Goal: Task Accomplishment & Management: Complete application form

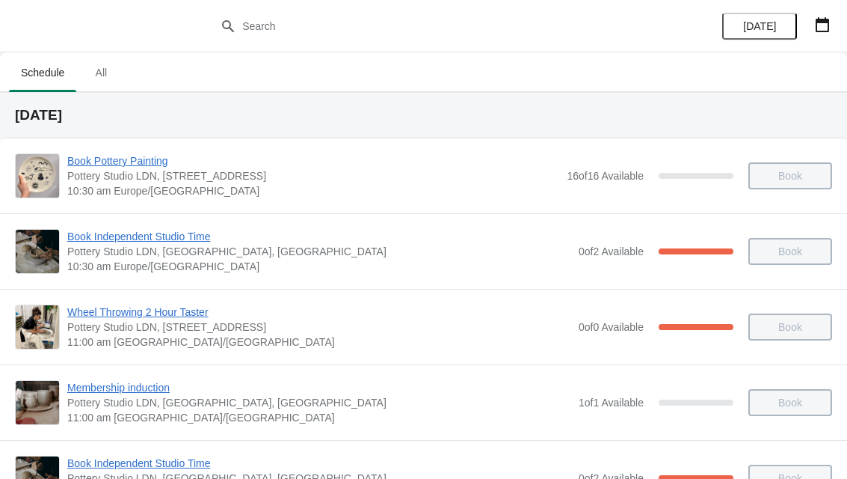
click at [835, 15] on button "button" at bounding box center [822, 24] width 27 height 27
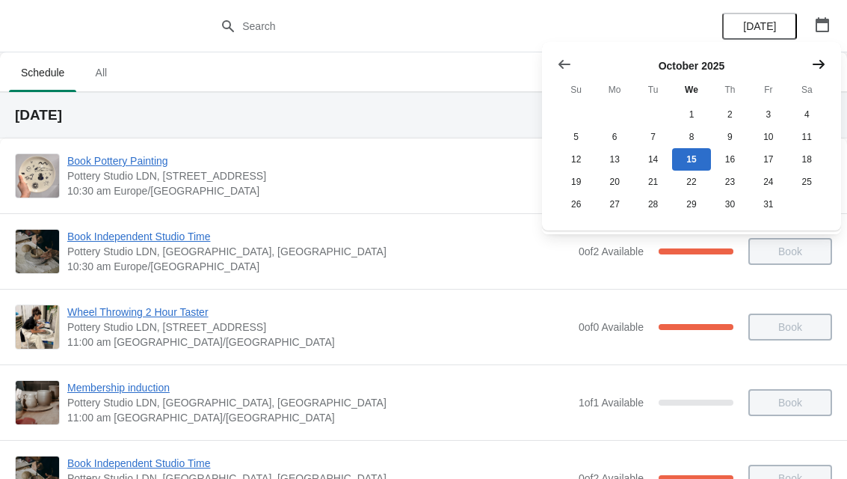
click at [832, 70] on button "Show next month, November 2025" at bounding box center [818, 64] width 27 height 27
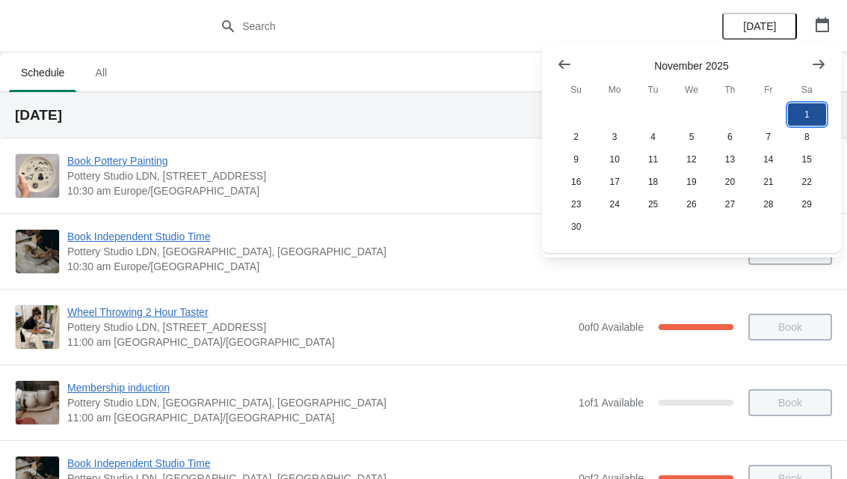
click at [808, 116] on button "1" at bounding box center [807, 114] width 38 height 22
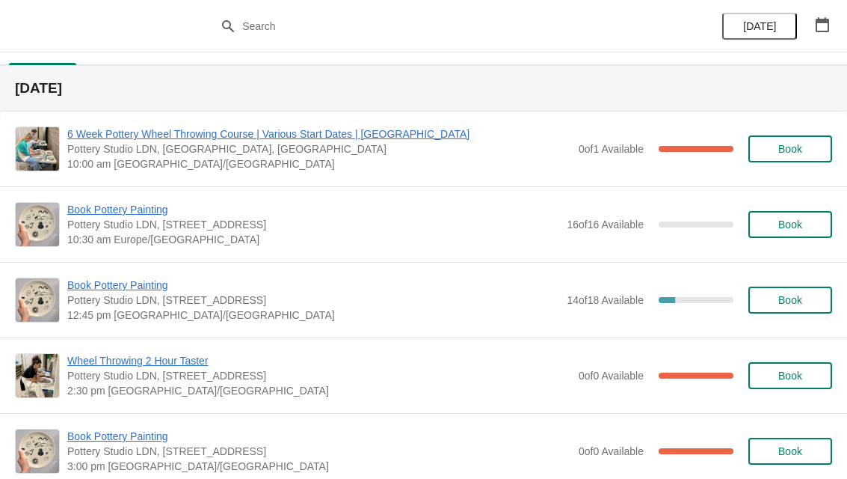
scroll to position [24, 0]
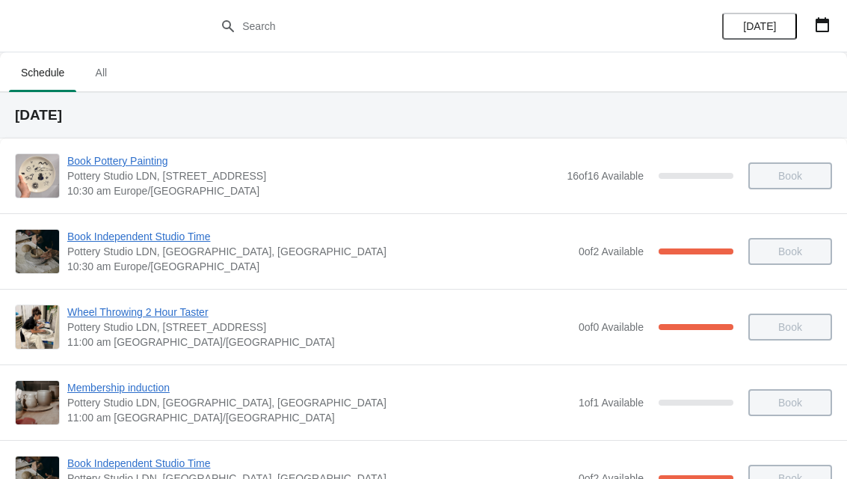
click at [835, 12] on button "button" at bounding box center [822, 24] width 27 height 27
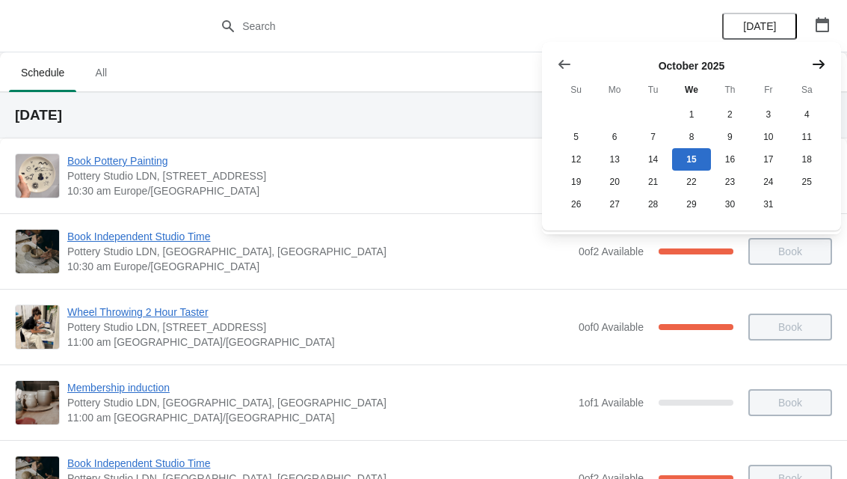
click at [830, 68] on button "Show next month, November 2025" at bounding box center [818, 64] width 27 height 27
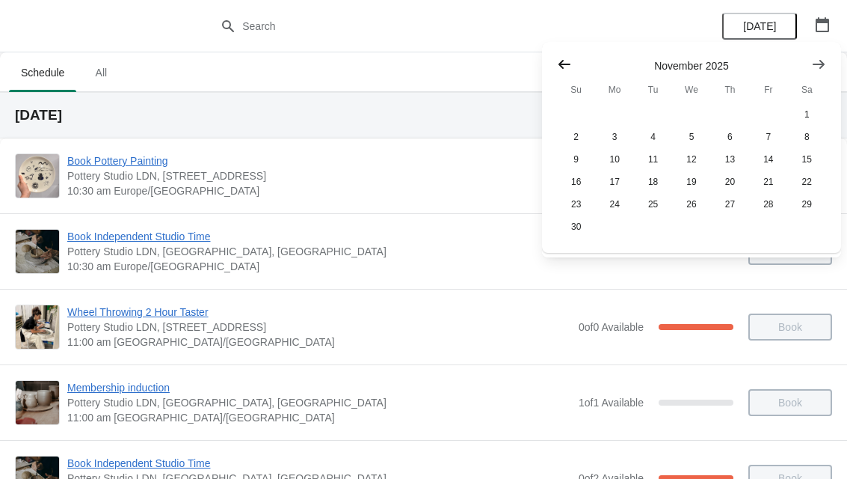
click at [560, 63] on icon "Show previous month, October 2025" at bounding box center [565, 64] width 12 height 9
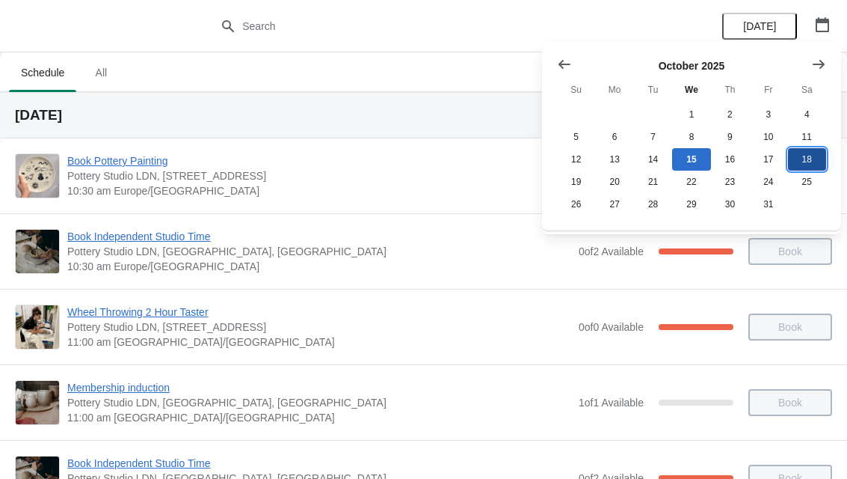
click at [812, 159] on button "18" at bounding box center [807, 159] width 38 height 22
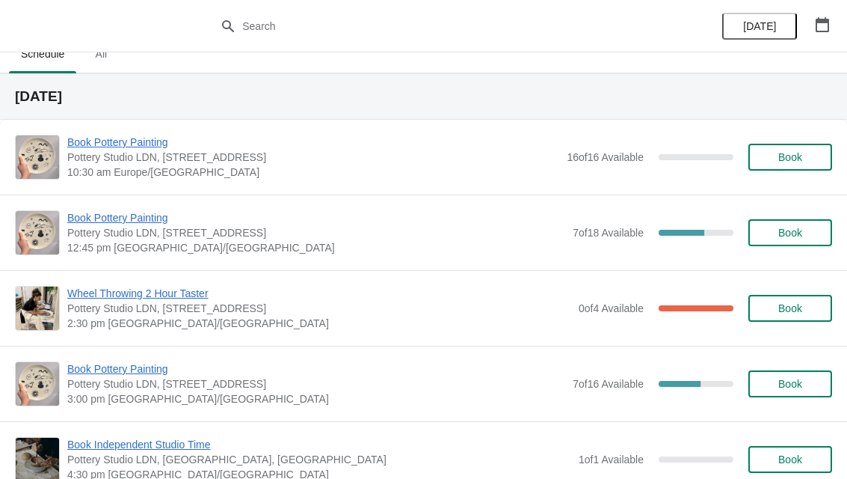
scroll to position [24, 0]
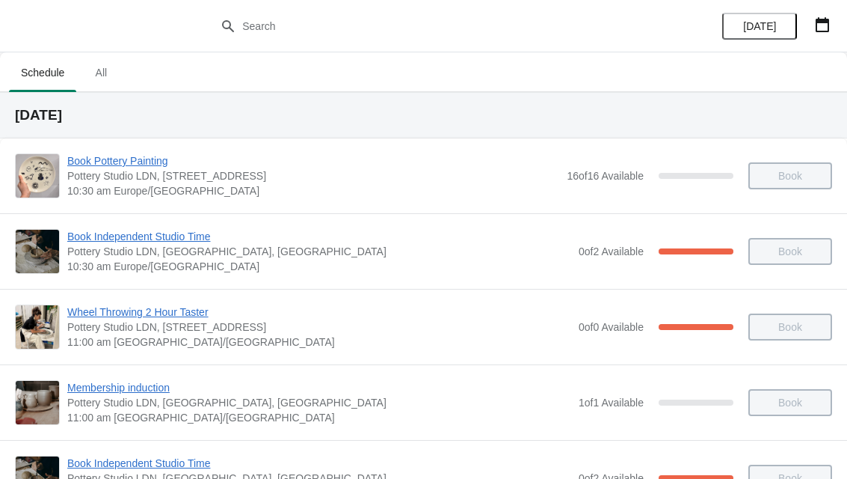
click at [818, 27] on icon "button" at bounding box center [822, 24] width 15 height 15
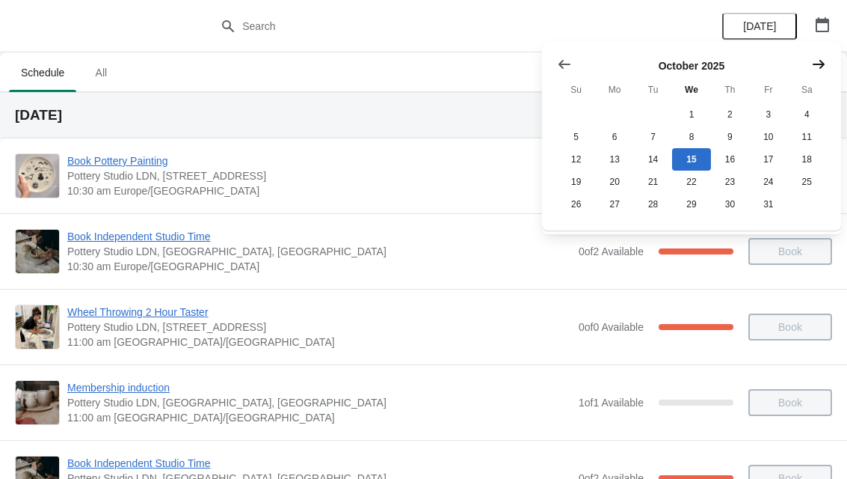
click at [821, 66] on icon "Show next month, November 2025" at bounding box center [818, 64] width 15 height 15
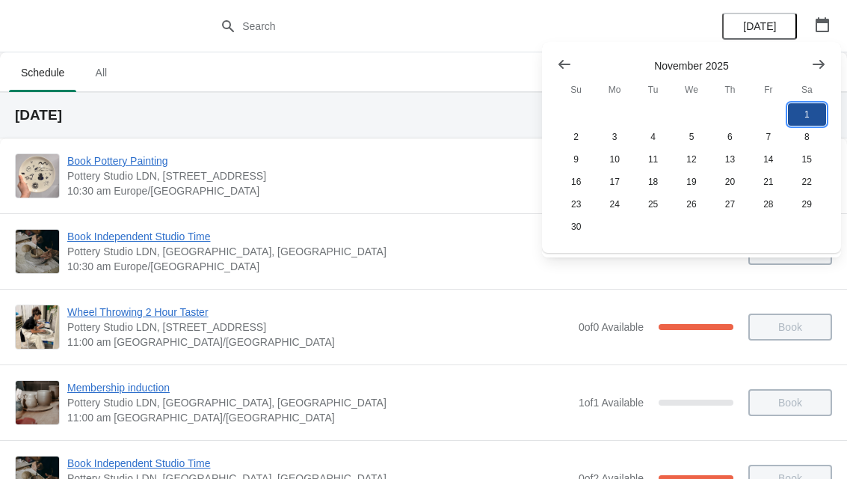
click at [808, 113] on button "1" at bounding box center [807, 114] width 38 height 22
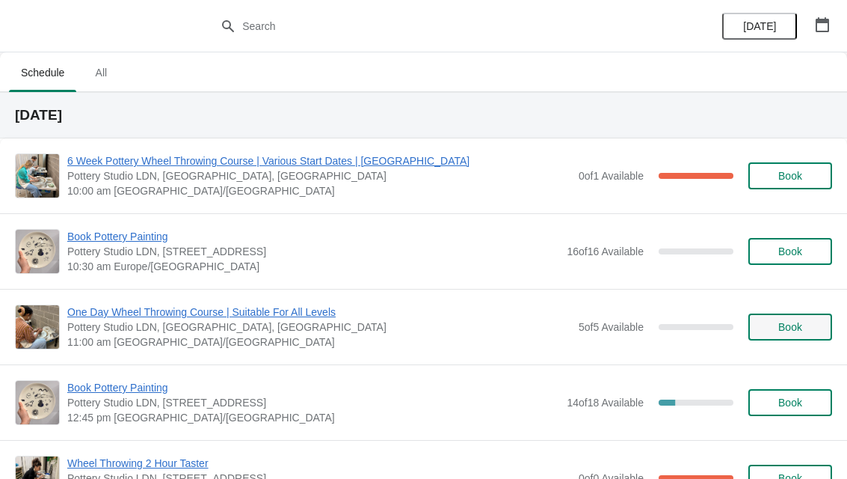
click at [797, 322] on span "Book" at bounding box center [791, 327] width 24 height 12
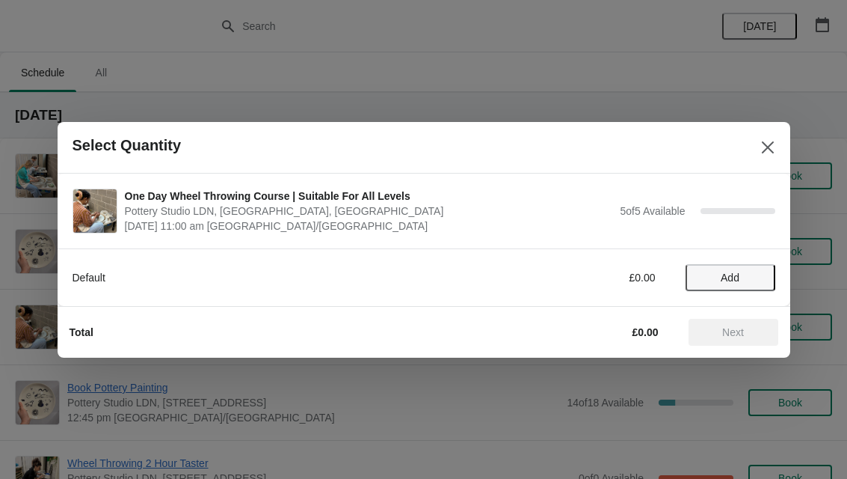
click at [735, 268] on button "Add" at bounding box center [731, 277] width 90 height 27
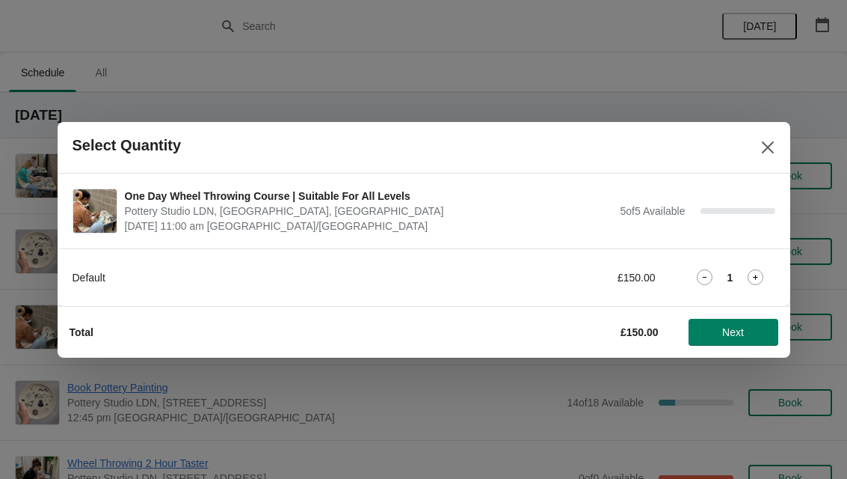
click at [762, 279] on icon at bounding box center [756, 277] width 16 height 16
click at [763, 269] on icon at bounding box center [756, 277] width 16 height 16
click at [763, 282] on icon at bounding box center [756, 277] width 16 height 16
click at [755, 280] on icon at bounding box center [756, 277] width 16 height 16
click at [703, 277] on icon at bounding box center [704, 277] width 4 height 1
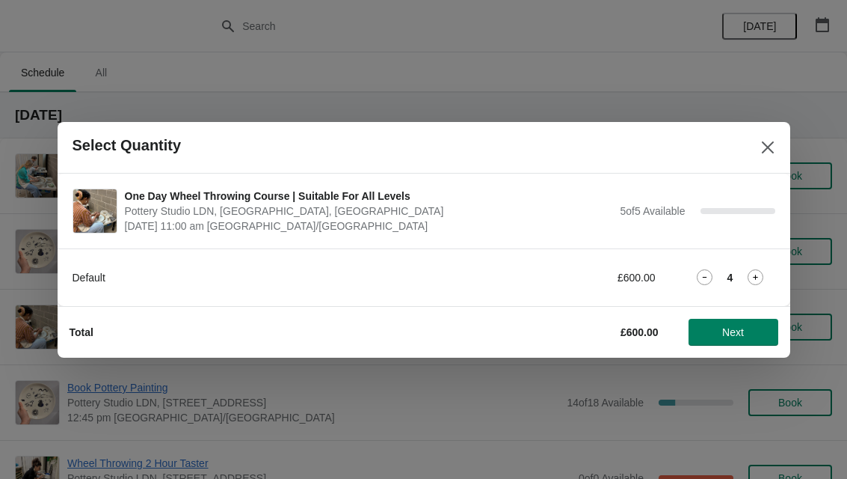
click at [702, 275] on icon at bounding box center [705, 277] width 16 height 16
click at [711, 275] on icon at bounding box center [705, 277] width 16 height 16
click at [705, 278] on icon at bounding box center [705, 277] width 16 height 16
click at [705, 277] on icon at bounding box center [704, 277] width 4 height 1
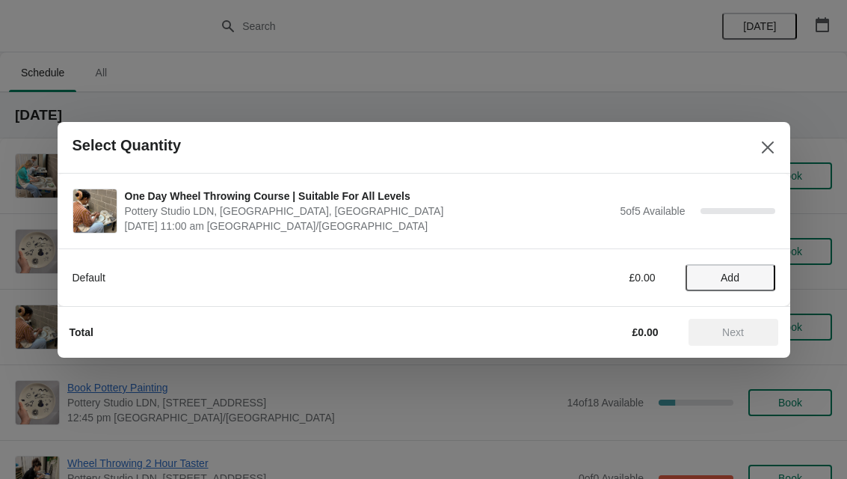
click at [725, 280] on span "Add" at bounding box center [730, 277] width 19 height 12
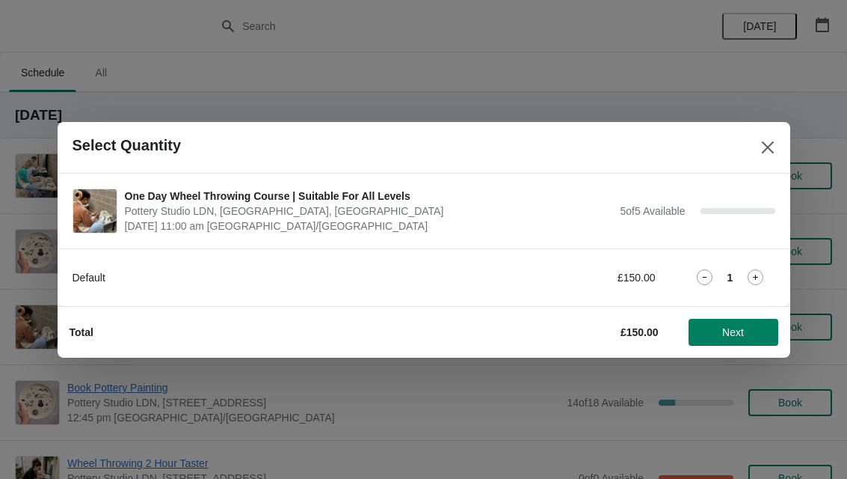
click at [761, 274] on icon at bounding box center [756, 277] width 16 height 16
click at [764, 274] on icon at bounding box center [756, 277] width 16 height 16
click at [762, 272] on icon at bounding box center [756, 277] width 16 height 16
click at [758, 277] on icon at bounding box center [756, 277] width 16 height 16
click at [743, 334] on span "Next" at bounding box center [733, 332] width 22 height 12
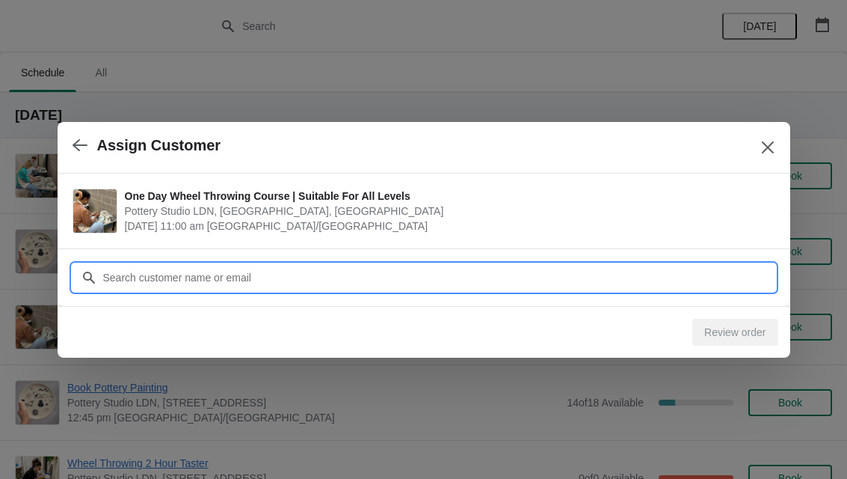
click at [682, 274] on input "Customer" at bounding box center [438, 277] width 673 height 27
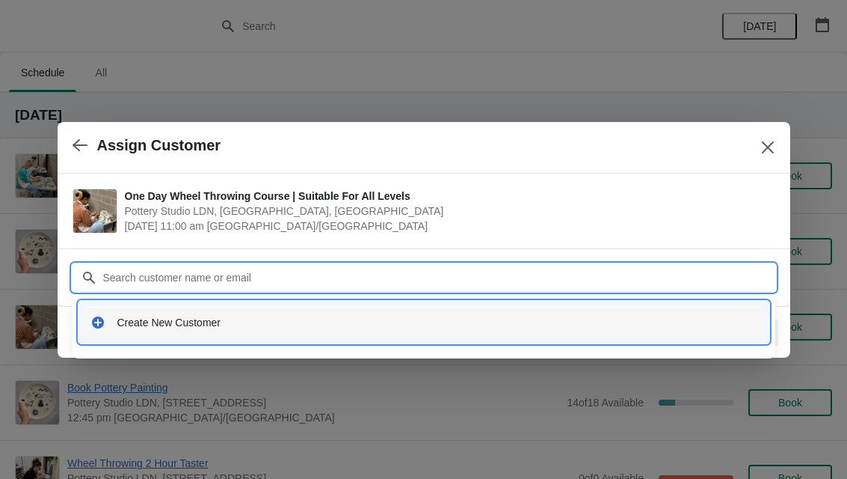
click at [275, 321] on div "Create New Customer" at bounding box center [437, 322] width 640 height 15
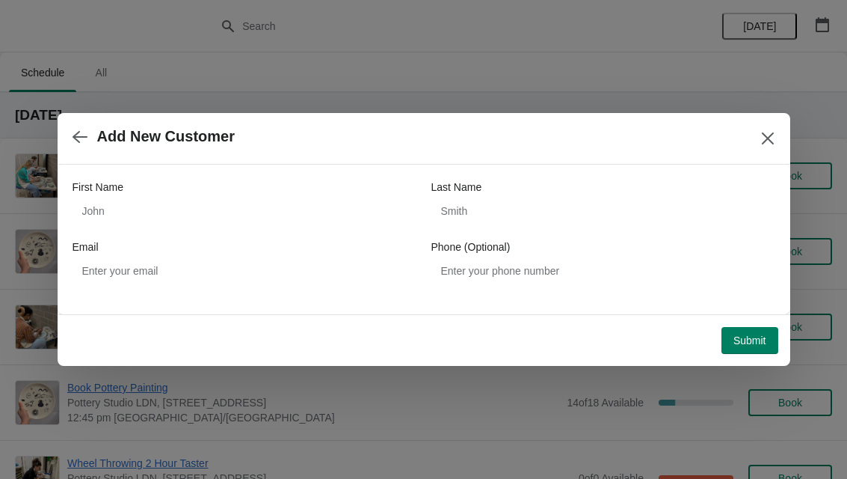
click at [104, 192] on label "First Name" at bounding box center [98, 186] width 51 height 15
click at [104, 197] on input "First Name" at bounding box center [245, 210] width 344 height 27
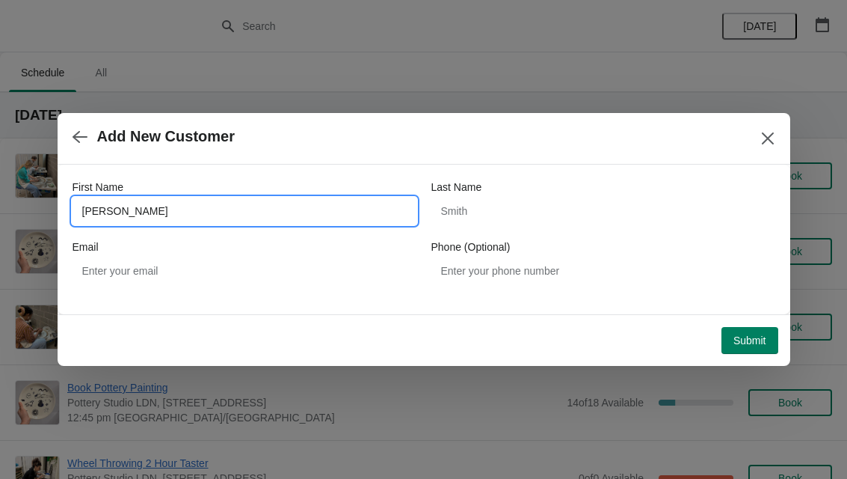
type input "Eleanor"
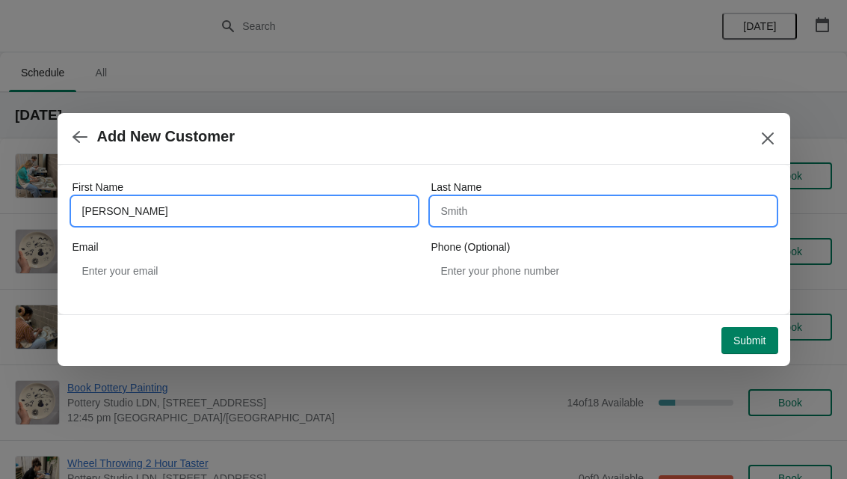
click at [560, 209] on input "Last Name" at bounding box center [604, 210] width 344 height 27
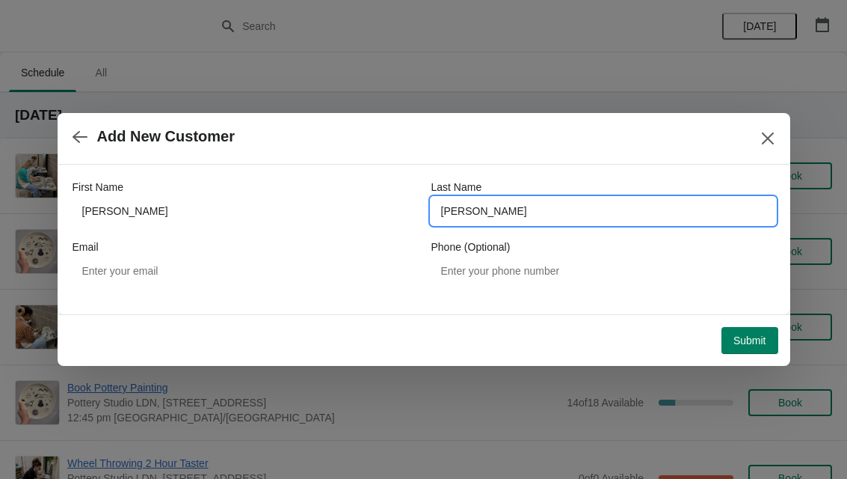
type input "Holloway"
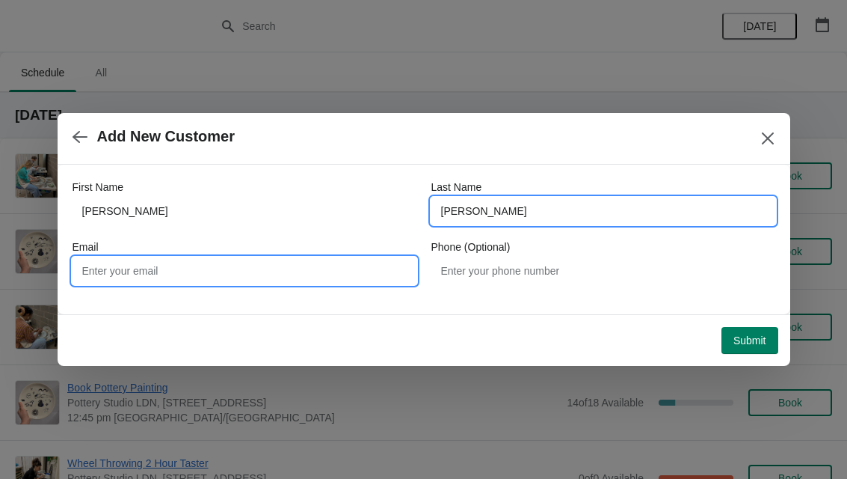
click at [292, 260] on input "Email" at bounding box center [245, 270] width 344 height 27
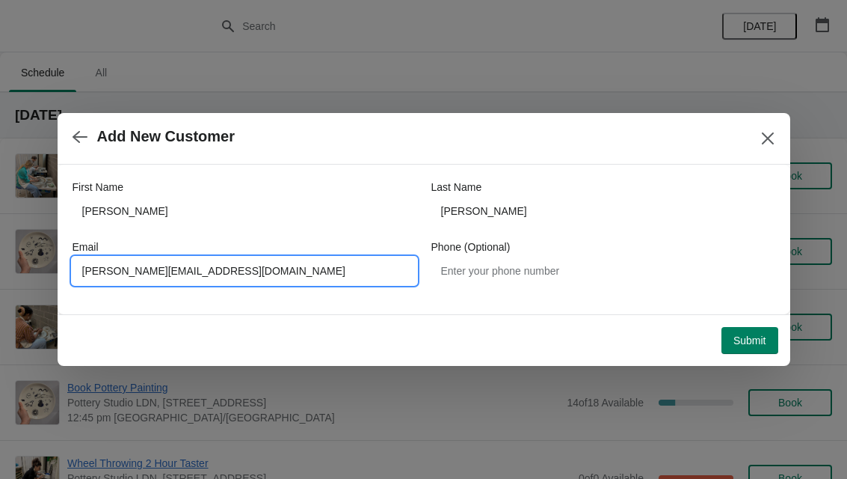
type input "eleanor@baluga.co.uk"
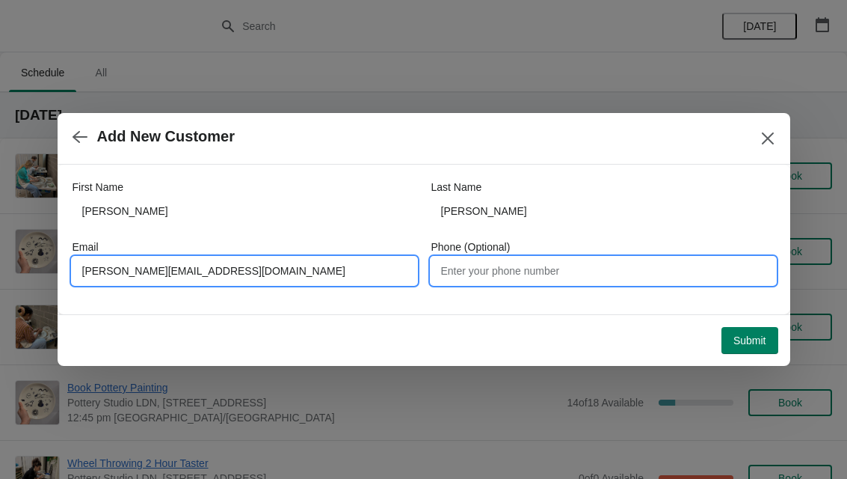
click at [550, 271] on input "Phone (Optional)" at bounding box center [604, 270] width 344 height 27
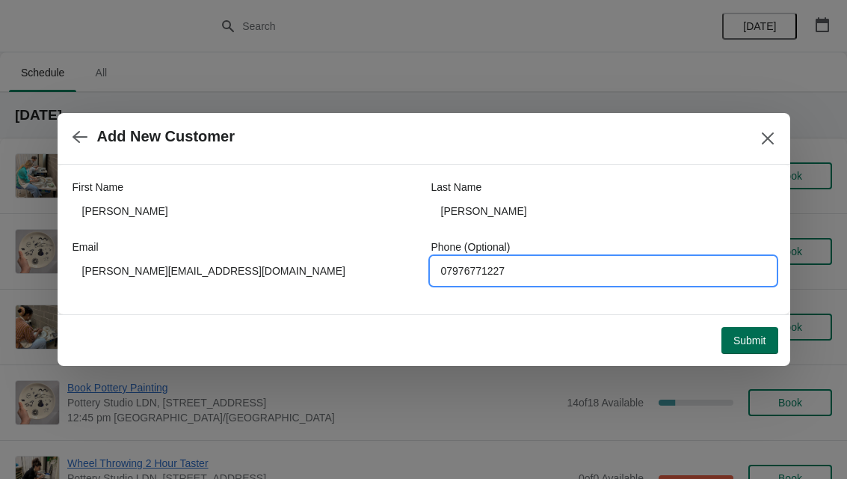
type input "07976771227"
click at [755, 343] on span "Submit" at bounding box center [750, 340] width 33 height 12
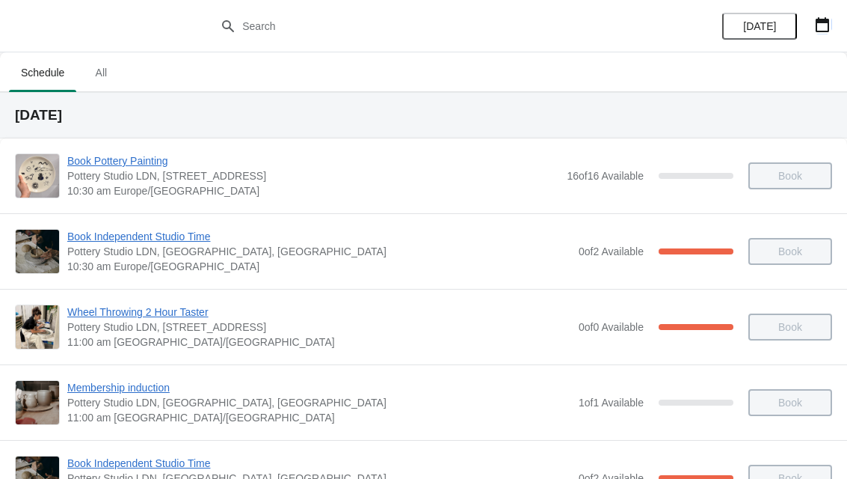
click at [815, 34] on button "button" at bounding box center [822, 24] width 27 height 27
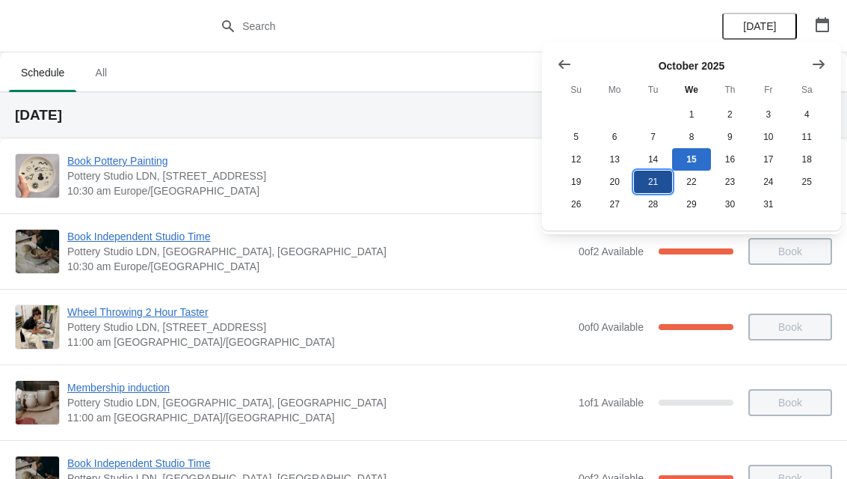
click at [648, 188] on button "21" at bounding box center [653, 182] width 38 height 22
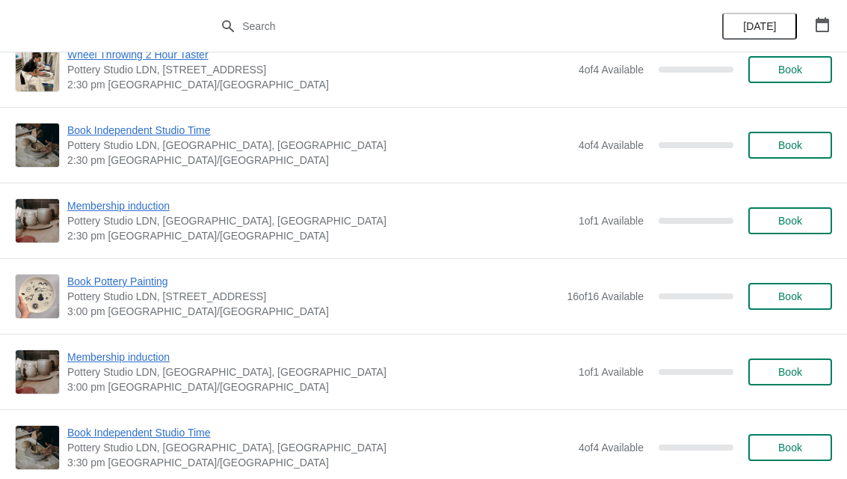
scroll to position [1109, 0]
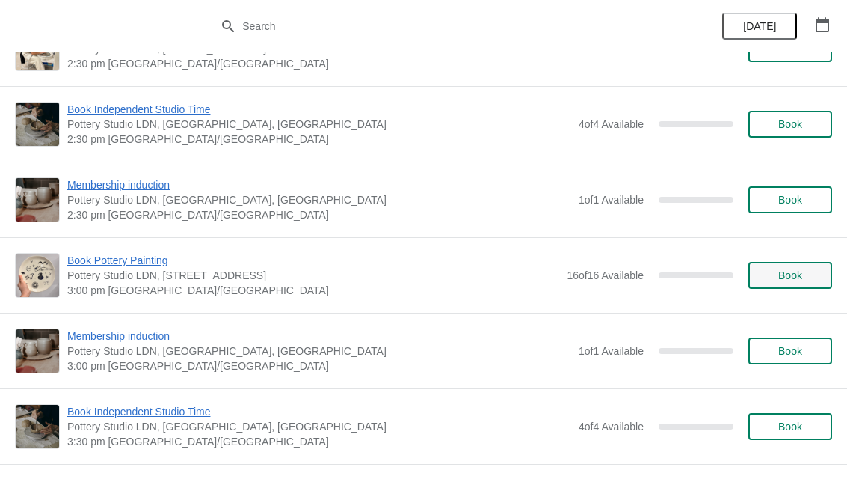
click at [796, 274] on span "Book" at bounding box center [791, 275] width 24 height 12
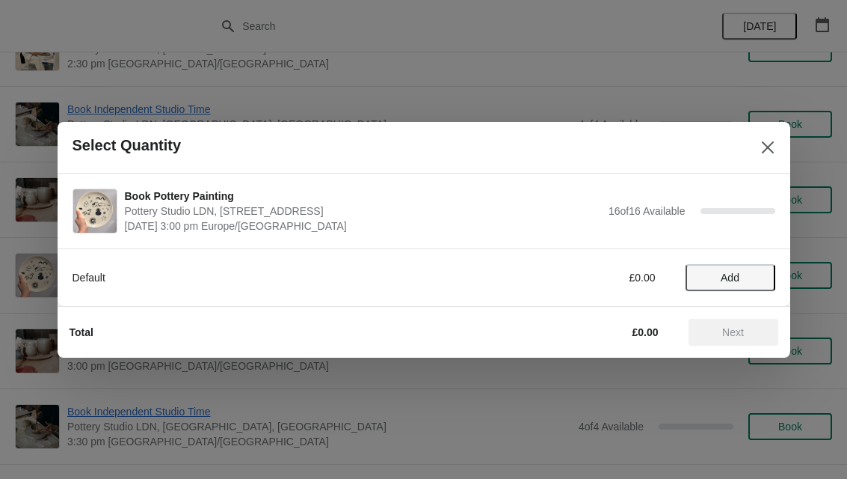
click at [744, 284] on button "Add" at bounding box center [731, 277] width 90 height 27
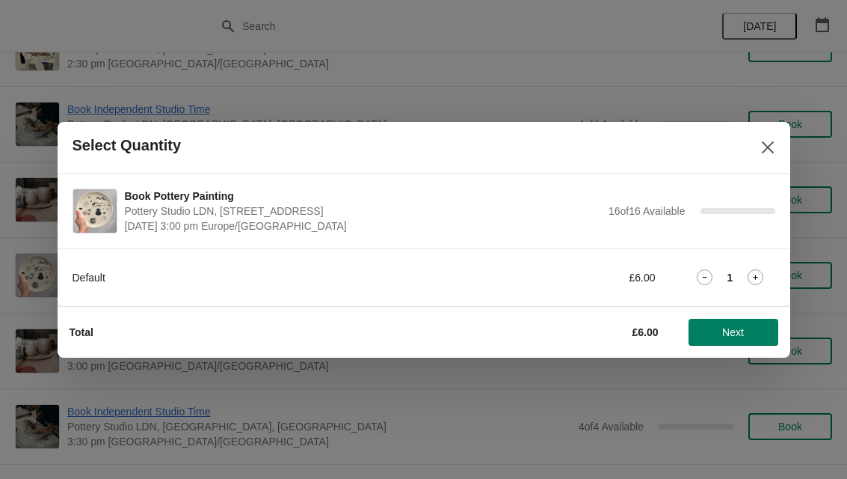
click at [756, 282] on icon at bounding box center [756, 277] width 16 height 16
click at [750, 275] on icon at bounding box center [756, 277] width 16 height 16
click at [734, 326] on span "Next" at bounding box center [733, 332] width 22 height 12
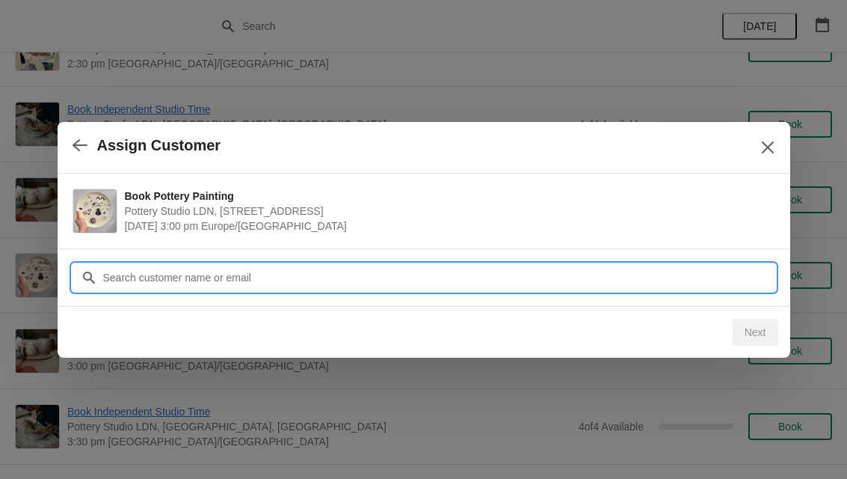
click at [269, 273] on input "Customer" at bounding box center [438, 277] width 673 height 27
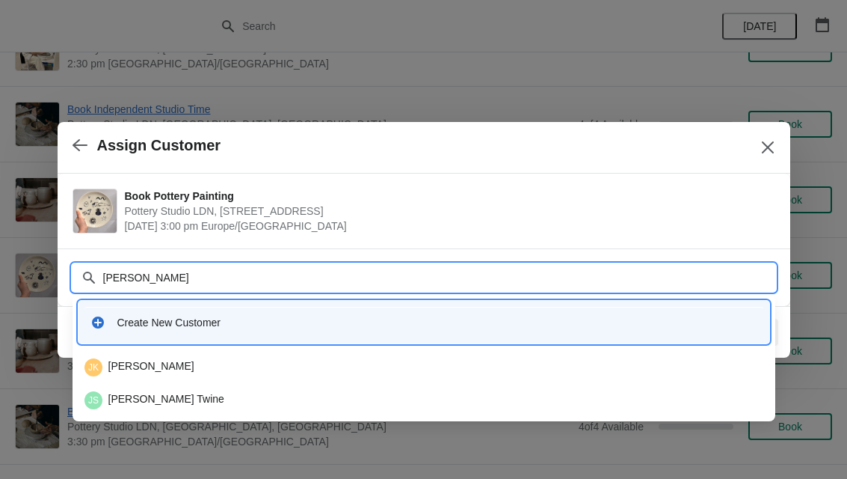
type input "Jasmine"
click at [248, 322] on div "Create New Customer" at bounding box center [437, 322] width 640 height 15
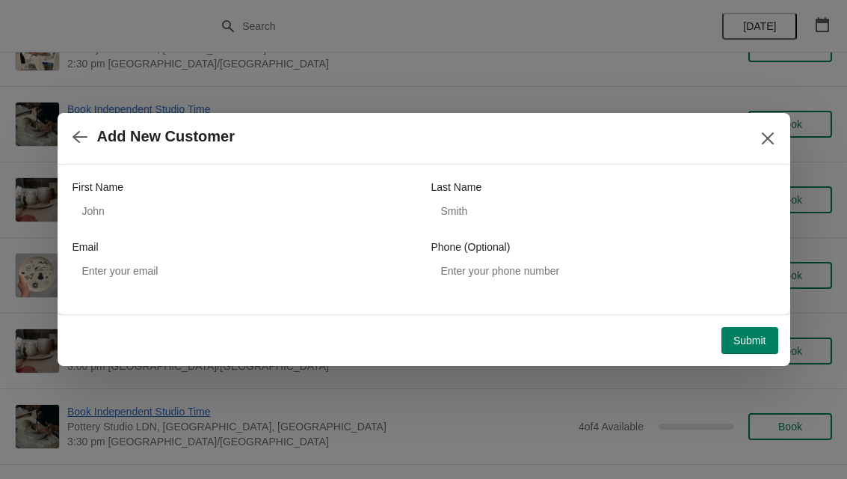
click at [147, 191] on div "First Name" at bounding box center [245, 186] width 344 height 15
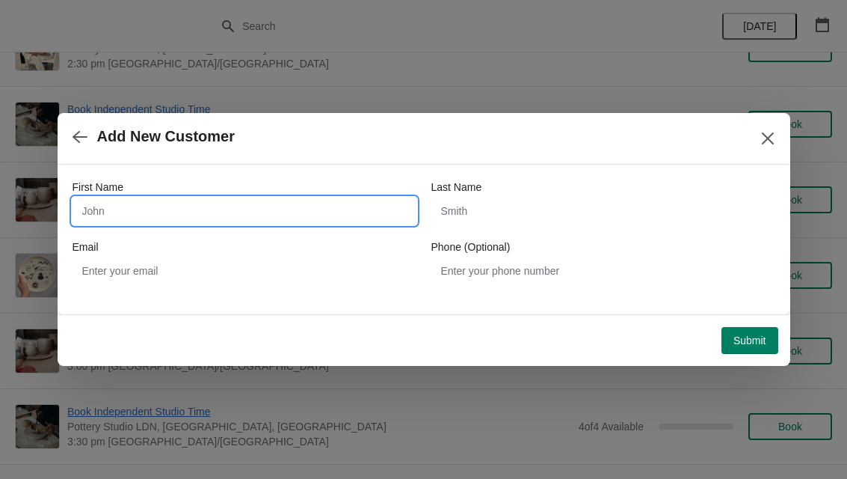
click at [320, 213] on input "First Name" at bounding box center [245, 210] width 344 height 27
type input "Jasmine"
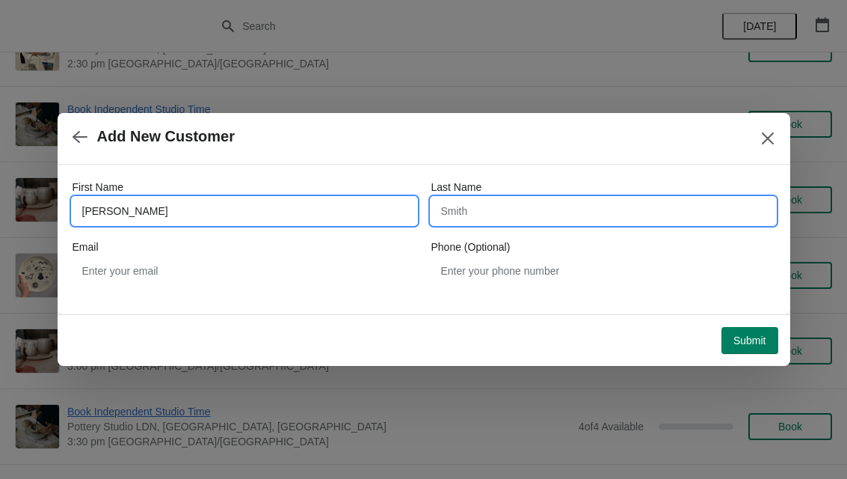
click at [518, 212] on input "Last Name" at bounding box center [604, 210] width 344 height 27
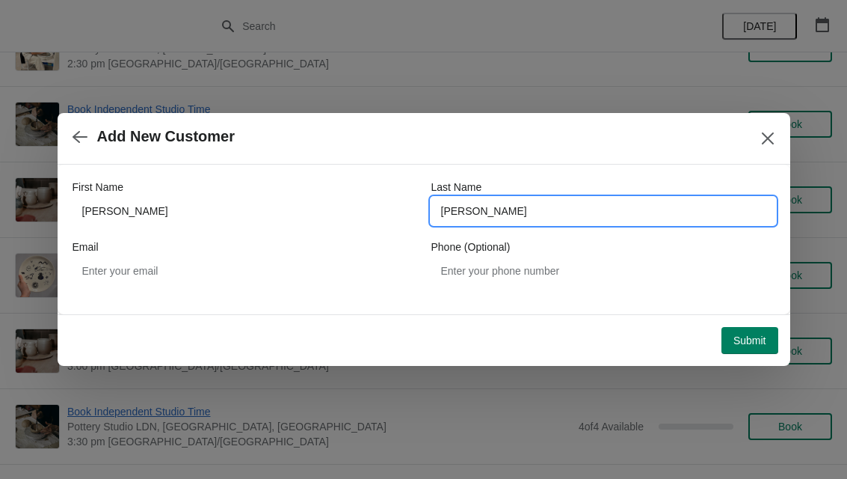
type input "Ben Ali"
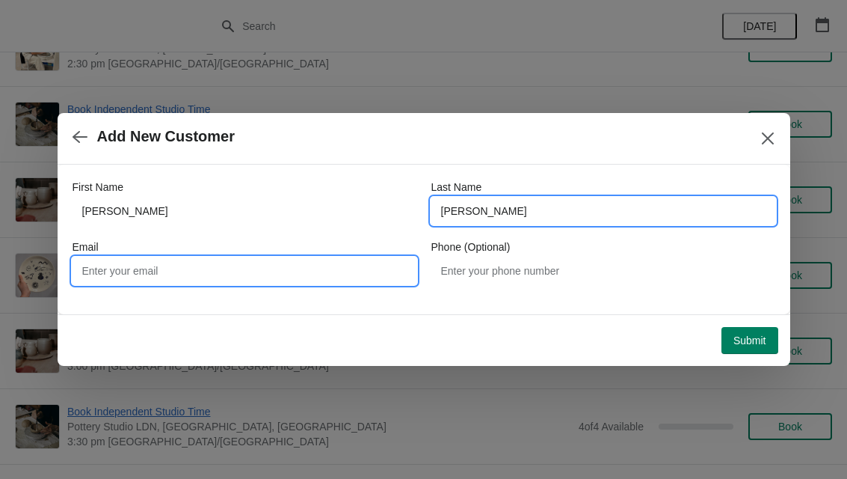
click at [86, 269] on input "Email" at bounding box center [245, 270] width 344 height 27
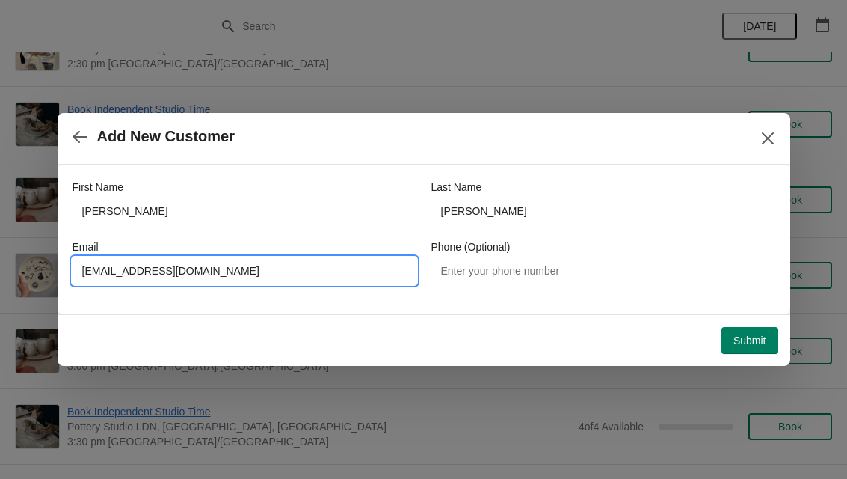
type input "Jasminkabenali7@icloud.com"
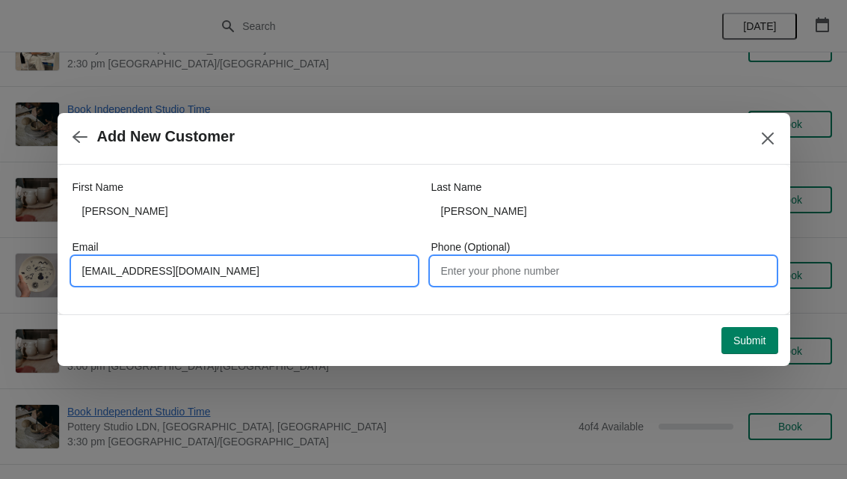
click at [526, 277] on input "Phone (Optional)" at bounding box center [604, 270] width 344 height 27
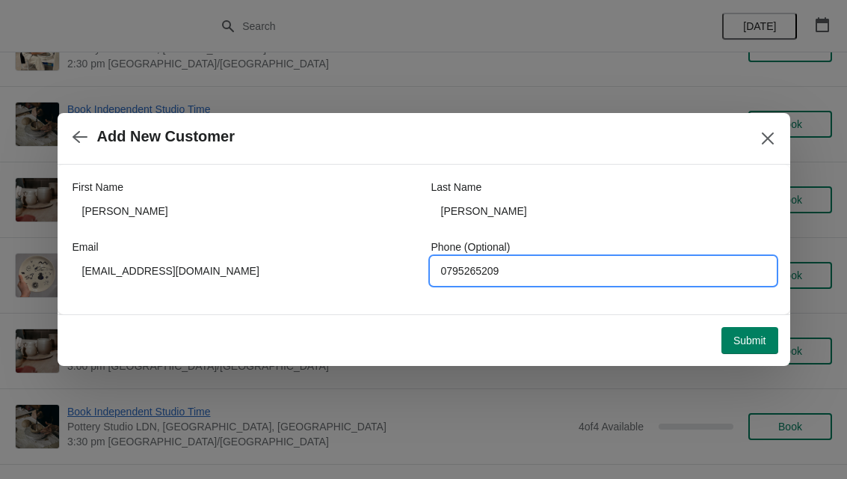
type input "07952652090"
